Goal: Navigation & Orientation: Understand site structure

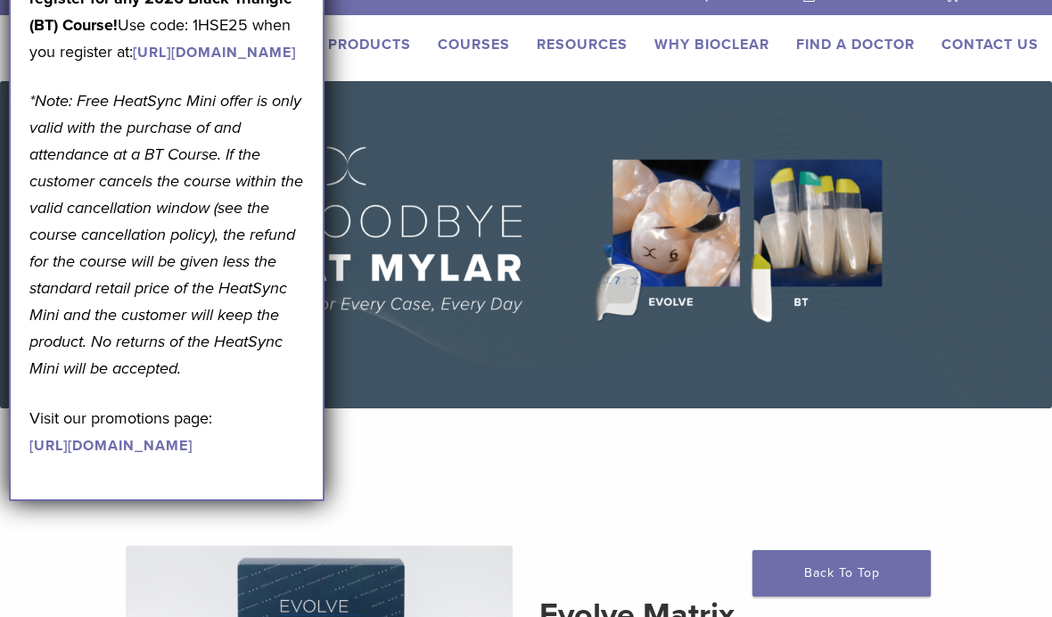
scroll to position [20, 0]
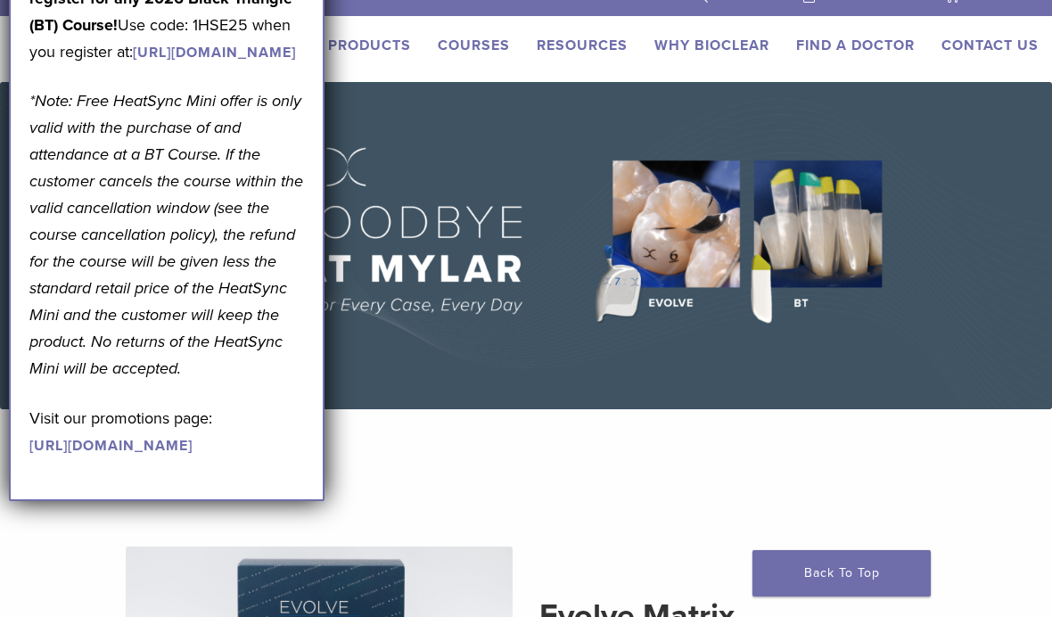
click at [369, 37] on link "Products" at bounding box center [369, 46] width 83 height 18
click at [367, 45] on link "Products" at bounding box center [369, 46] width 83 height 18
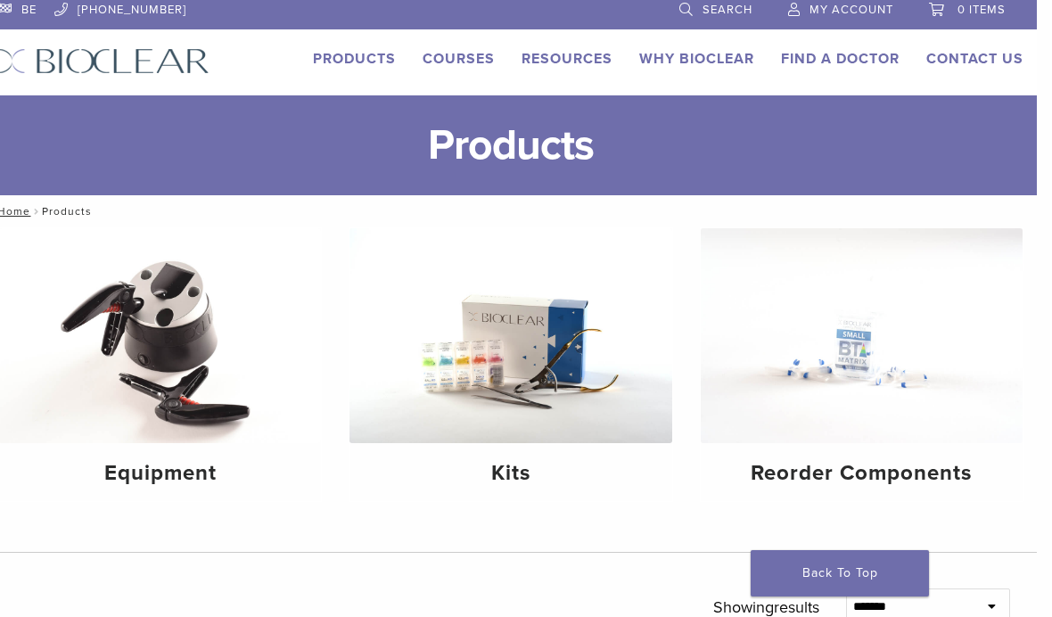
scroll to position [6, 0]
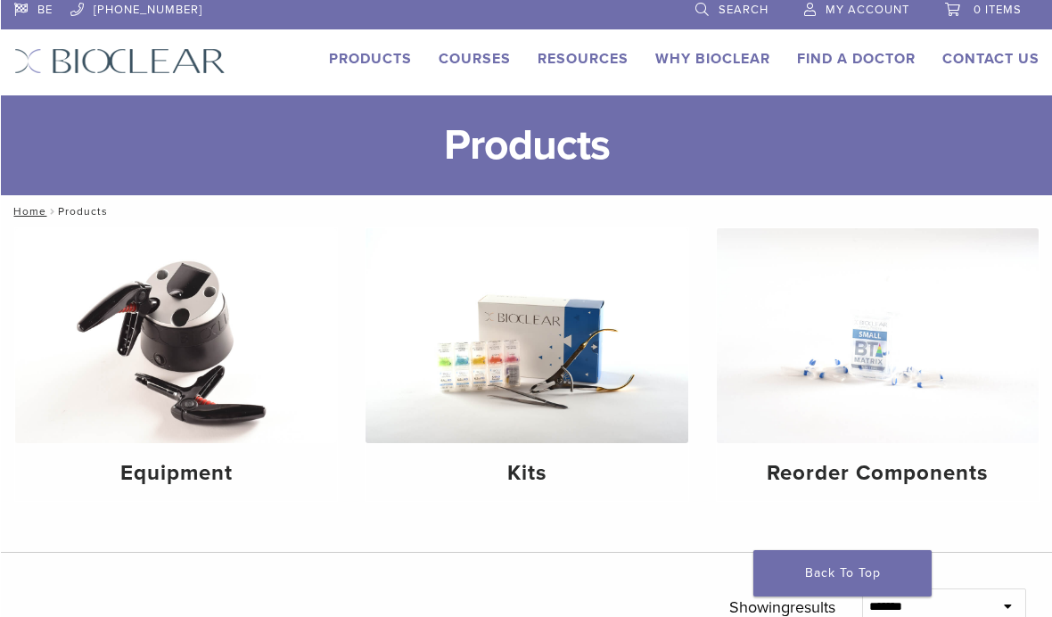
click at [540, 363] on img at bounding box center [526, 335] width 322 height 215
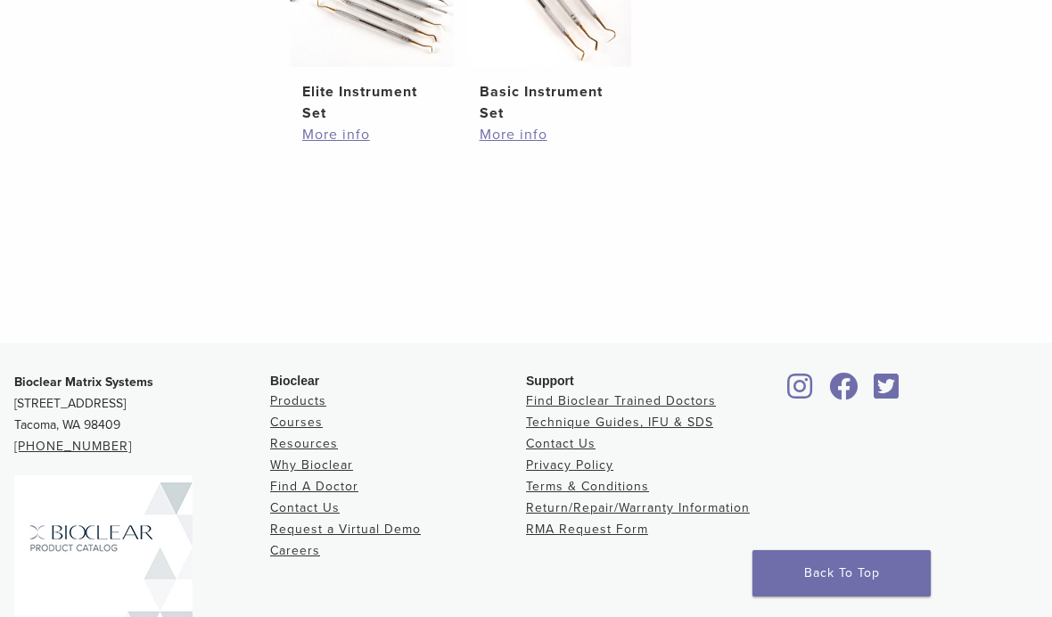
scroll to position [1076, 0]
click at [293, 451] on link "Resources" at bounding box center [304, 444] width 68 height 15
click at [308, 458] on link "Why Bioclear" at bounding box center [311, 465] width 83 height 15
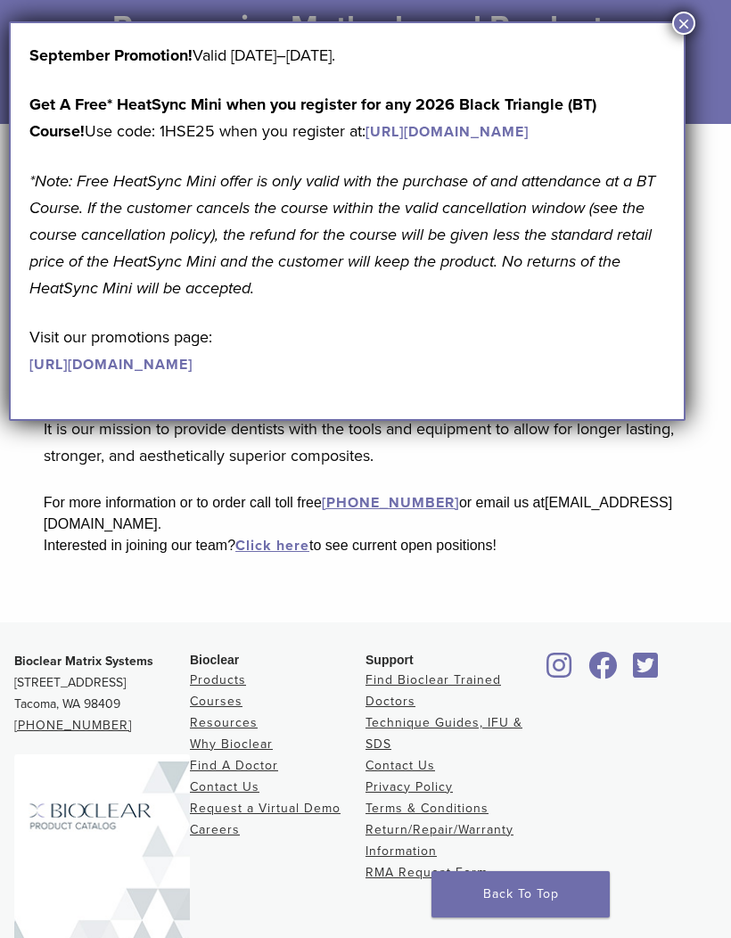
scroll to position [319, 0]
click at [219, 616] on link "Resources" at bounding box center [224, 721] width 68 height 15
